Goal: Find specific page/section: Find specific page/section

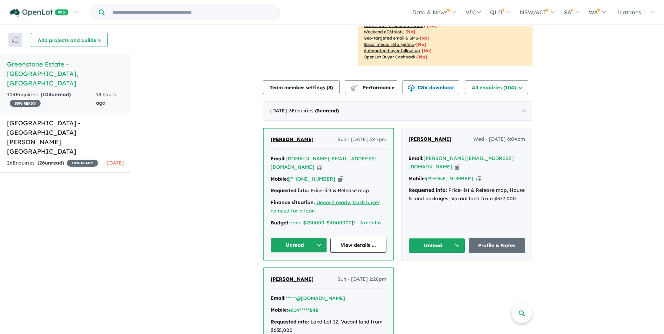
scroll to position [210, 0]
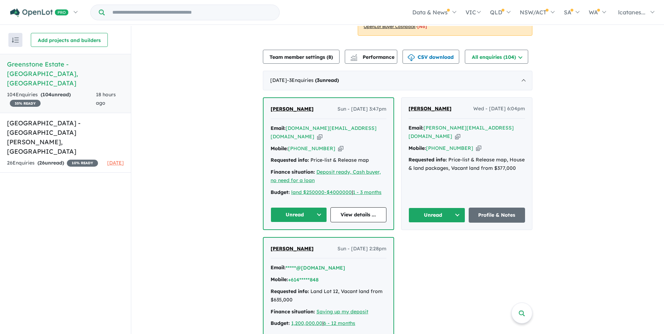
click at [323, 133] on icon "button" at bounding box center [319, 136] width 5 height 7
click at [284, 108] on div "LINLING [PERSON_NAME] - [DATE] 3:47pm" at bounding box center [329, 112] width 116 height 14
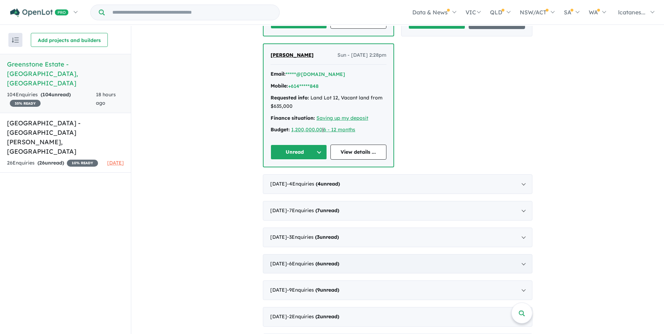
scroll to position [350, 0]
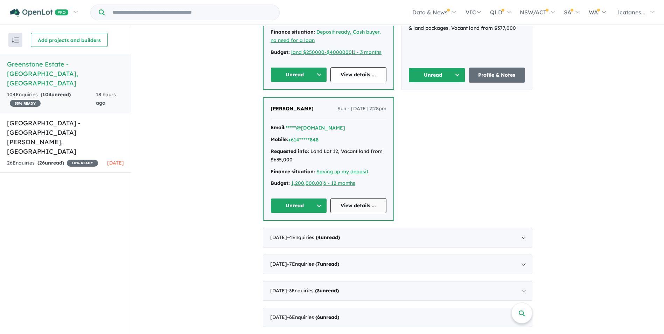
click at [353, 209] on link "View details ..." at bounding box center [359, 205] width 56 height 15
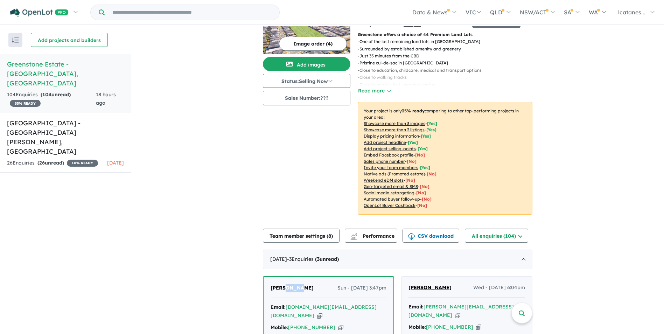
scroll to position [0, 0]
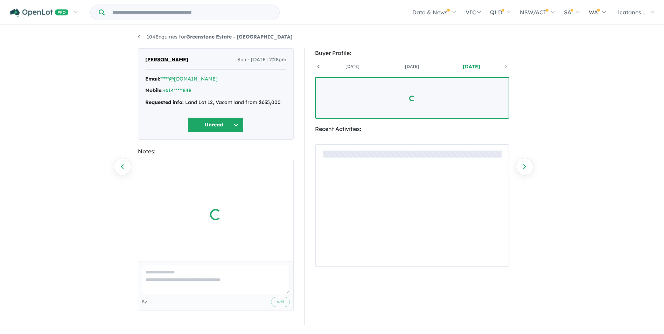
scroll to position [0, 52]
